Goal: Learn about a topic

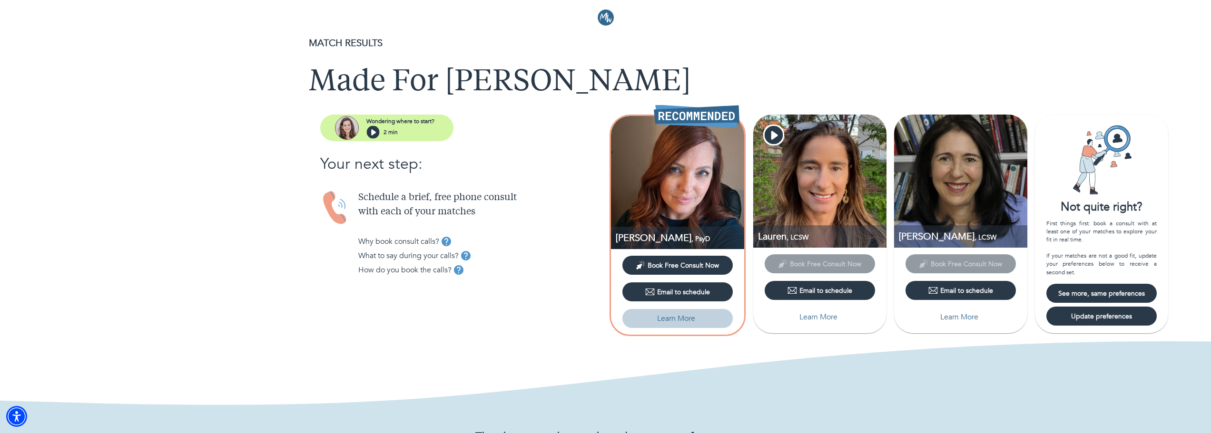
click at [678, 320] on p "Learn More" at bounding box center [676, 318] width 38 height 11
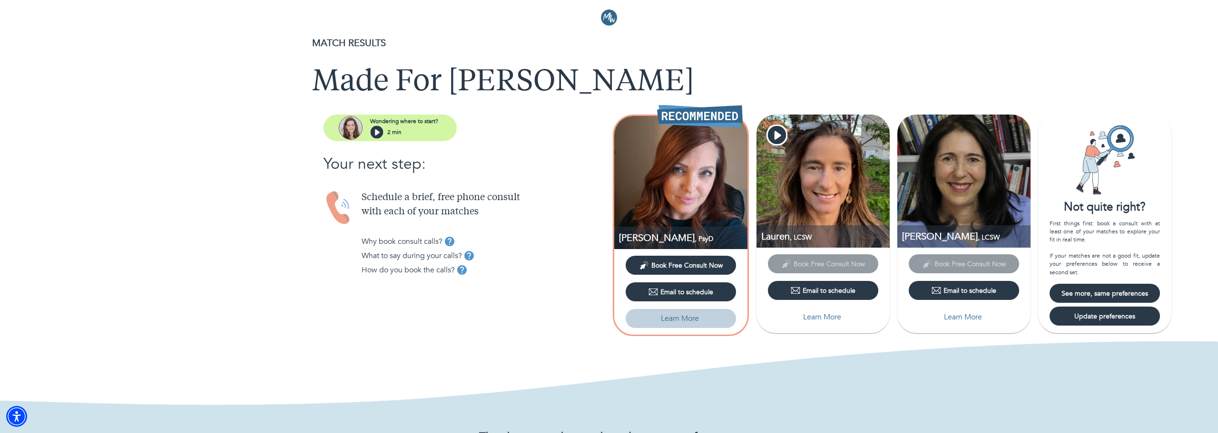
select select "3"
select select "2"
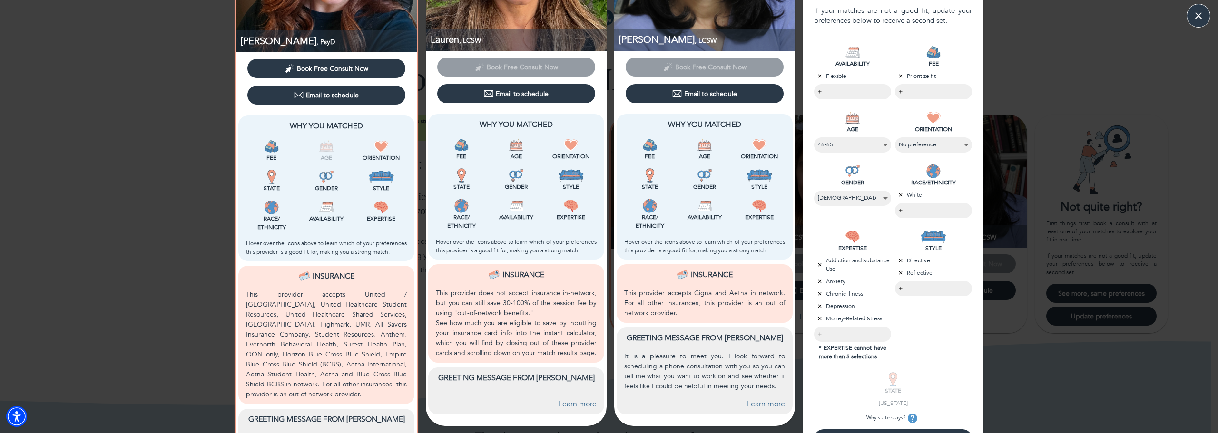
scroll to position [235, 0]
